Goal: Information Seeking & Learning: Learn about a topic

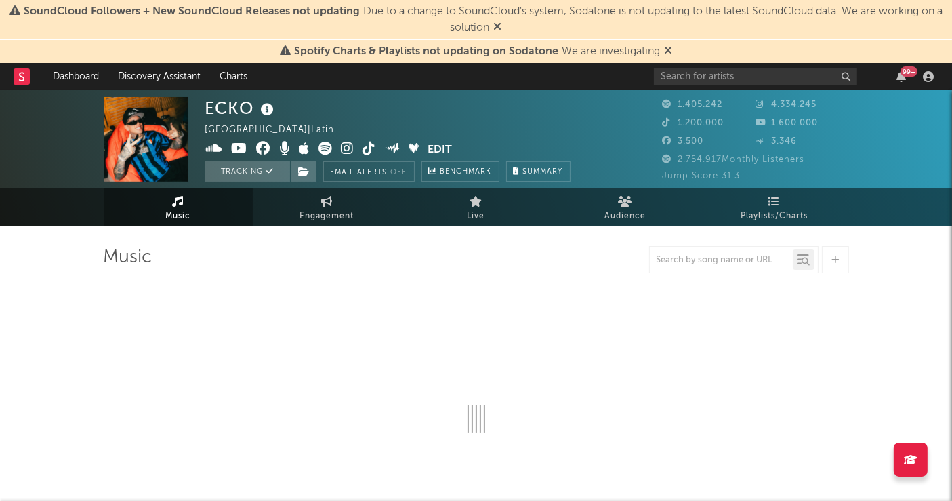
select select "6m"
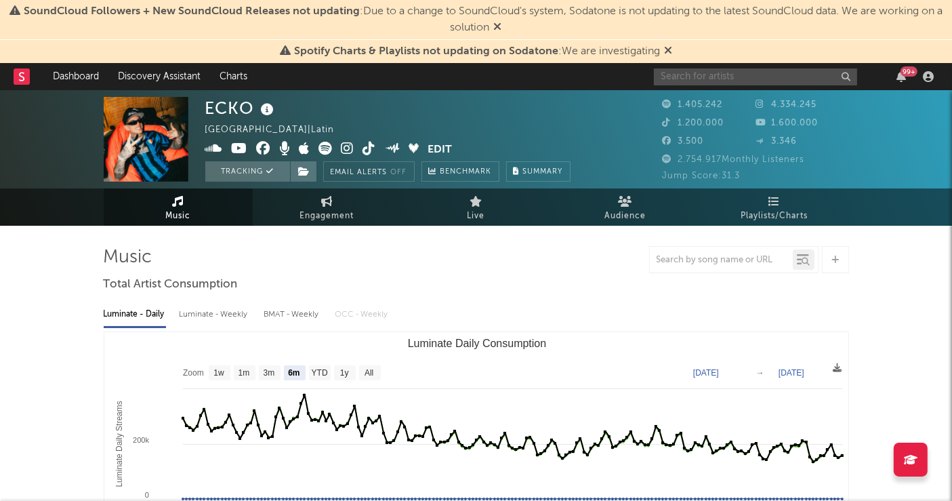
click at [703, 75] on input "text" at bounding box center [755, 76] width 203 height 17
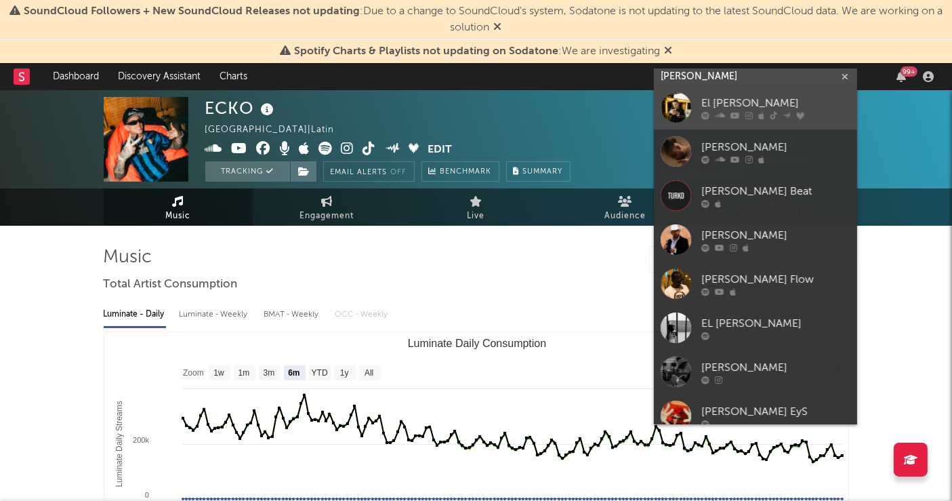
type input "[PERSON_NAME]"
click at [712, 101] on div "El [PERSON_NAME]" at bounding box center [775, 104] width 149 height 16
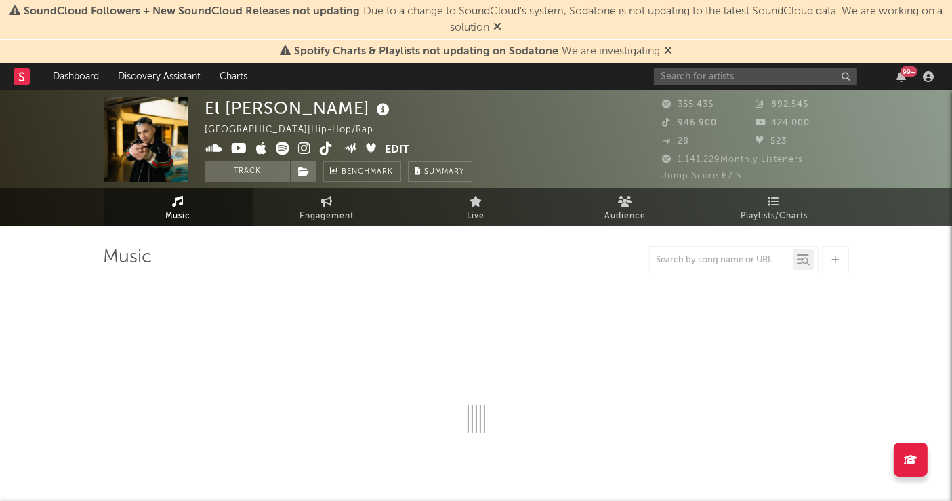
select select "6m"
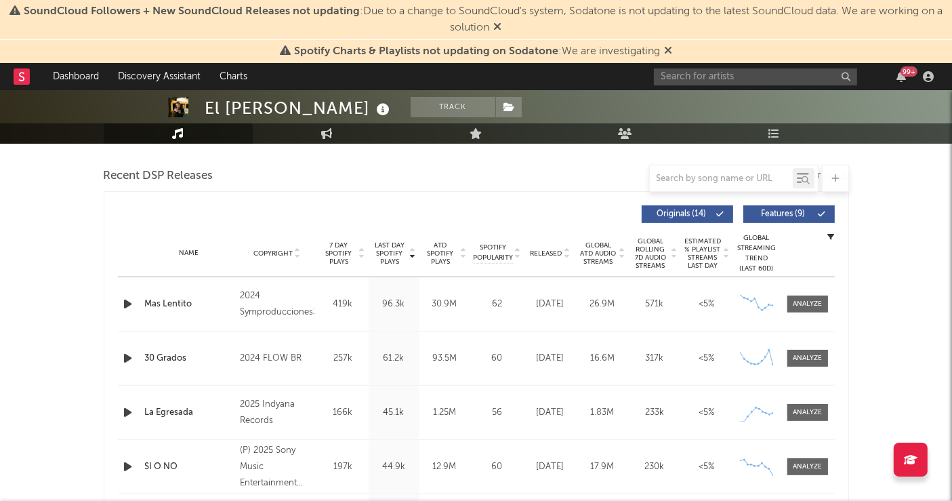
scroll to position [501, 0]
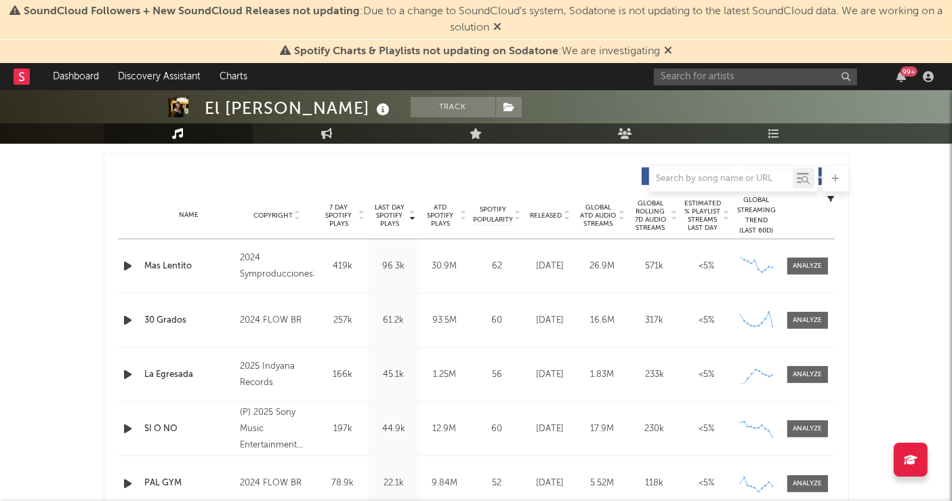
click at [154, 316] on div "30 Grados" at bounding box center [189, 321] width 89 height 14
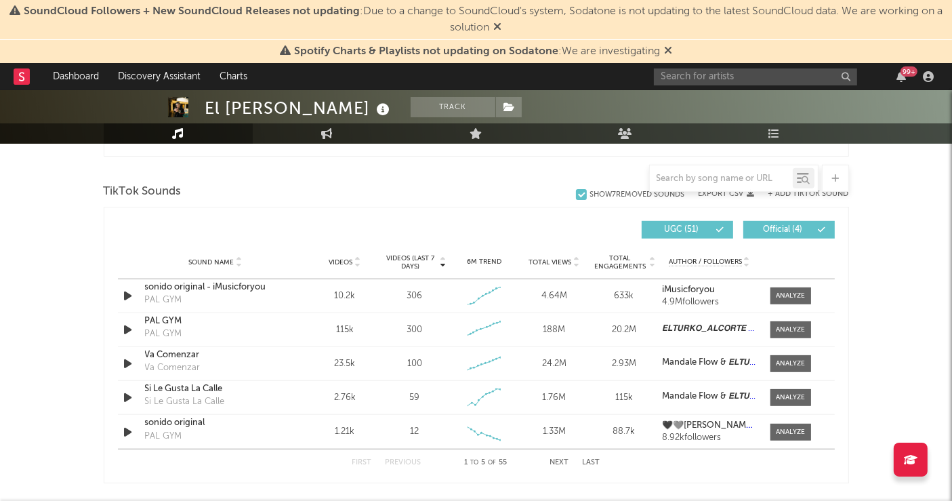
scroll to position [898, 0]
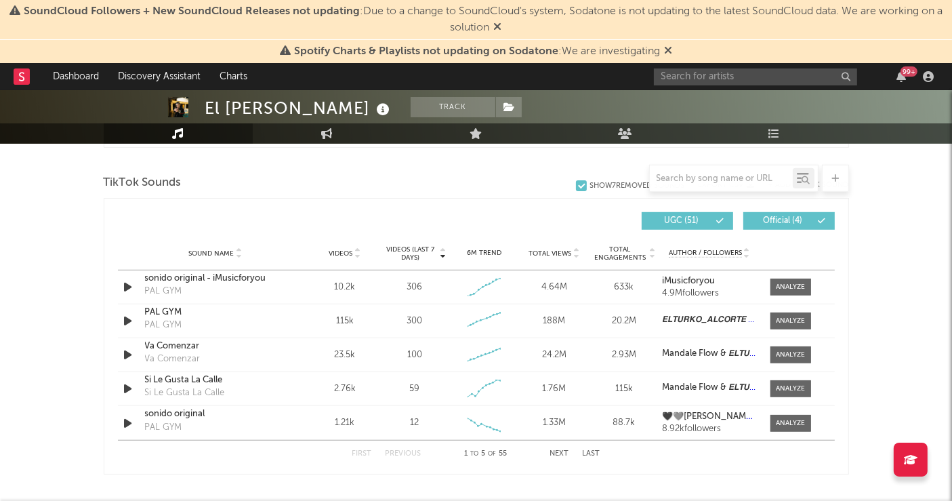
click at [558, 450] on button "Next" at bounding box center [559, 453] width 19 height 7
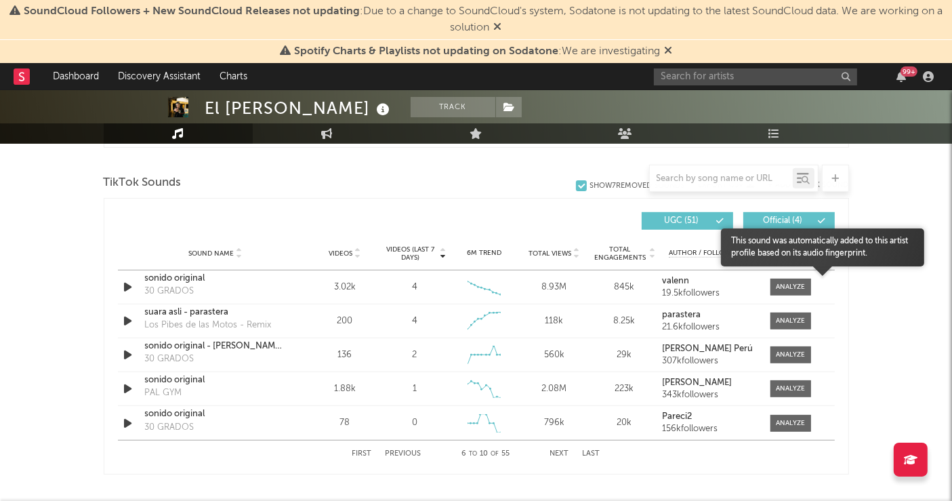
click at [801, 280] on body "SoundCloud Followers + New SoundCloud Releases not updating : Due to a change t…" at bounding box center [476, 215] width 952 height 2047
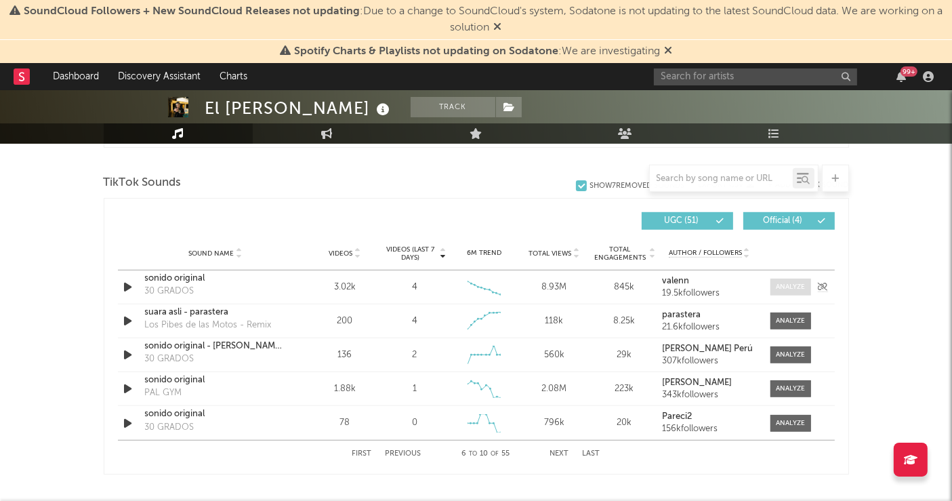
click at [789, 282] on div at bounding box center [790, 287] width 29 height 10
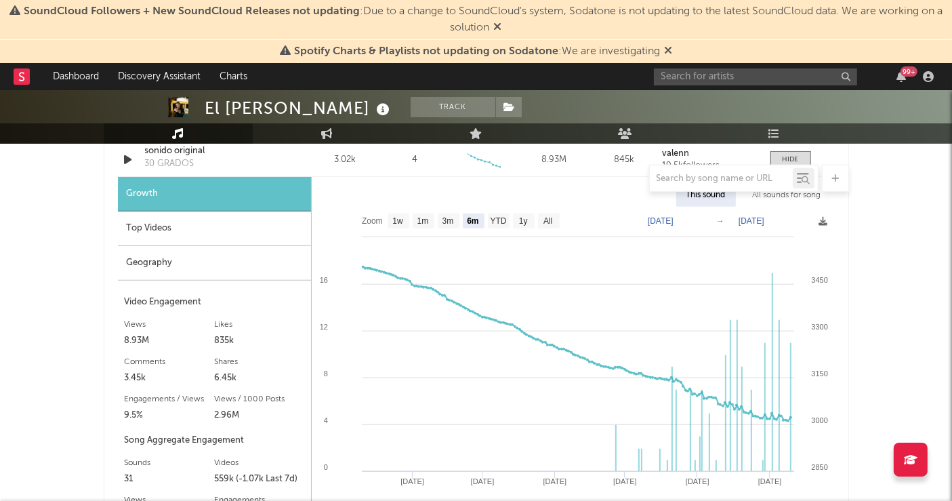
scroll to position [1026, 0]
click at [525, 219] on text "1y" at bounding box center [522, 220] width 9 height 9
select select "1y"
type input "[DATE]"
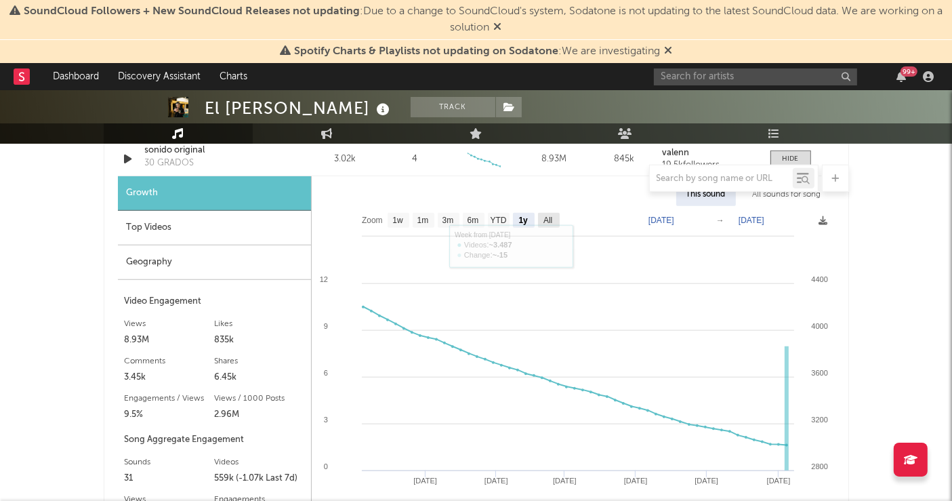
click at [547, 218] on text "All" at bounding box center [547, 220] width 9 height 9
select select "All"
type input "[DATE]"
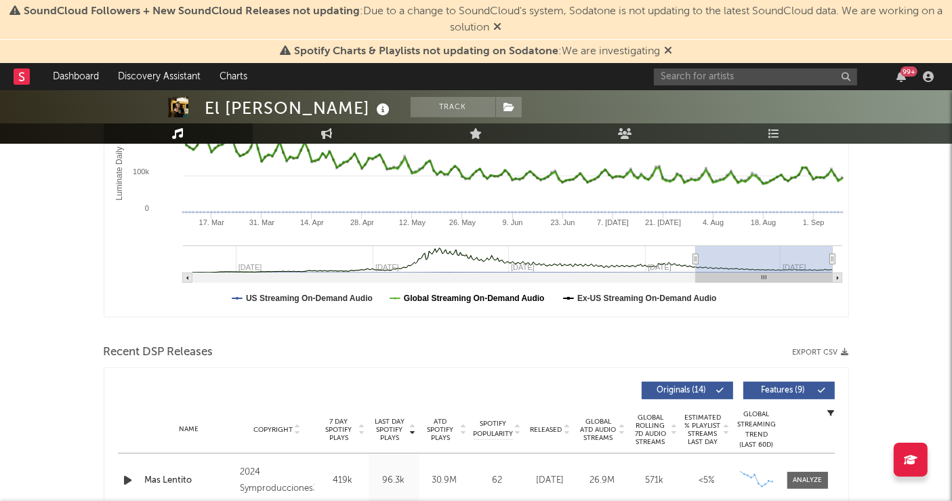
scroll to position [0, 0]
